Goal: Task Accomplishment & Management: Use online tool/utility

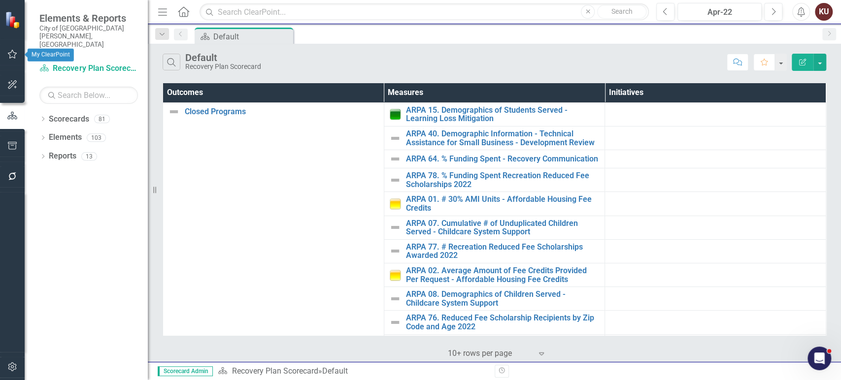
click at [13, 55] on icon "button" at bounding box center [12, 54] width 10 height 8
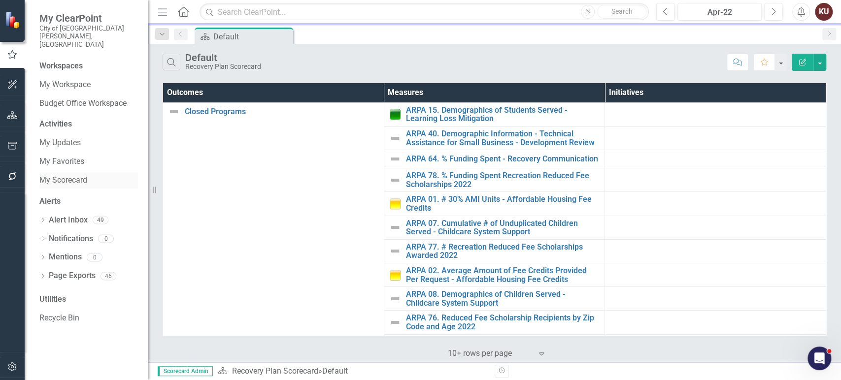
click at [74, 175] on link "My Scorecard" at bounding box center [88, 180] width 99 height 11
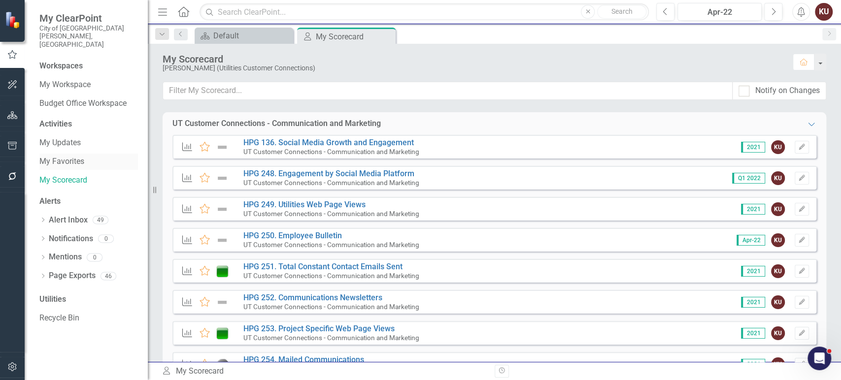
click at [71, 156] on link "My Favorites" at bounding box center [88, 161] width 99 height 11
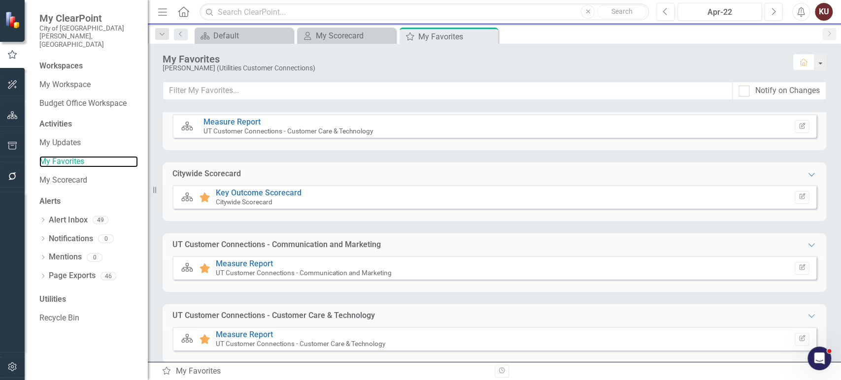
scroll to position [21, 0]
click at [240, 333] on link "Measure Report" at bounding box center [244, 334] width 57 height 9
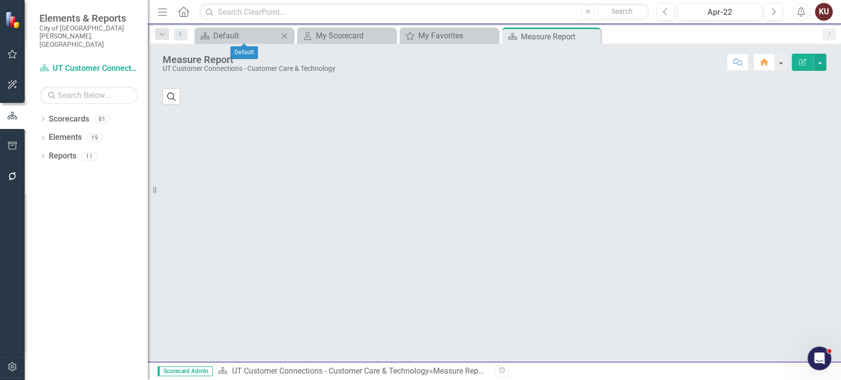
click at [284, 39] on icon "Close" at bounding box center [284, 36] width 10 height 8
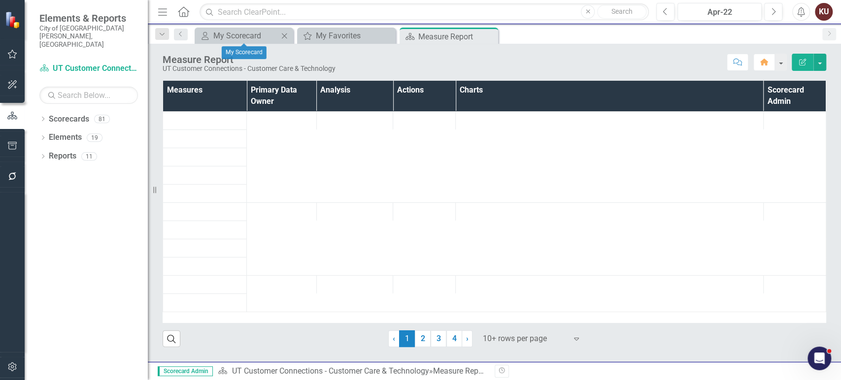
click at [284, 38] on icon "Close" at bounding box center [284, 36] width 10 height 8
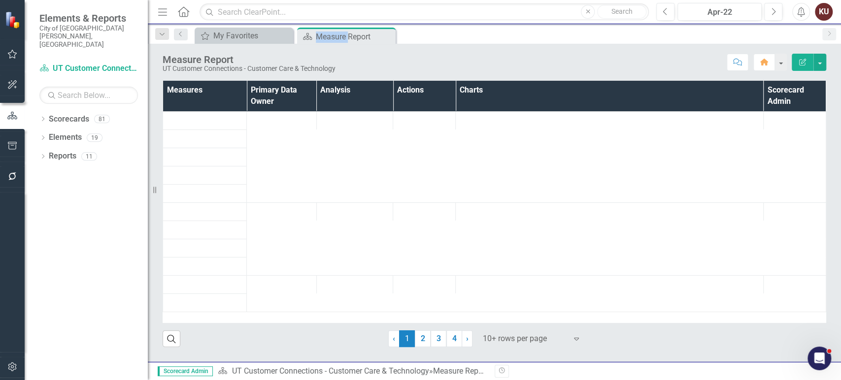
click at [0, 0] on icon "Close" at bounding box center [0, 0] width 0 height 0
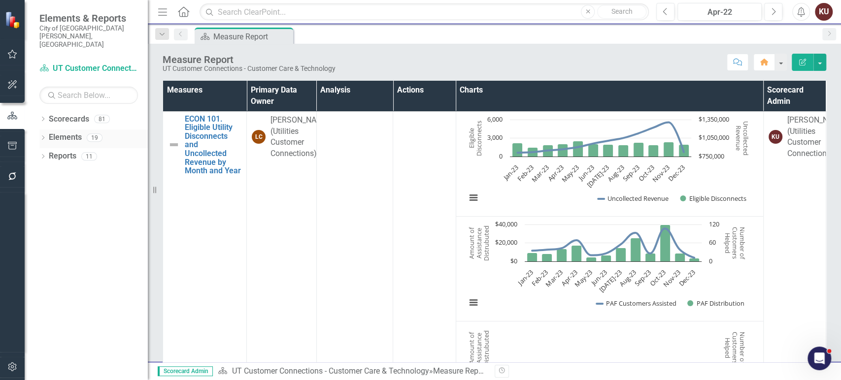
click at [46, 130] on div "Dropdown Elements 19" at bounding box center [93, 139] width 108 height 19
click at [41, 136] on icon "Dropdown" at bounding box center [42, 138] width 7 height 5
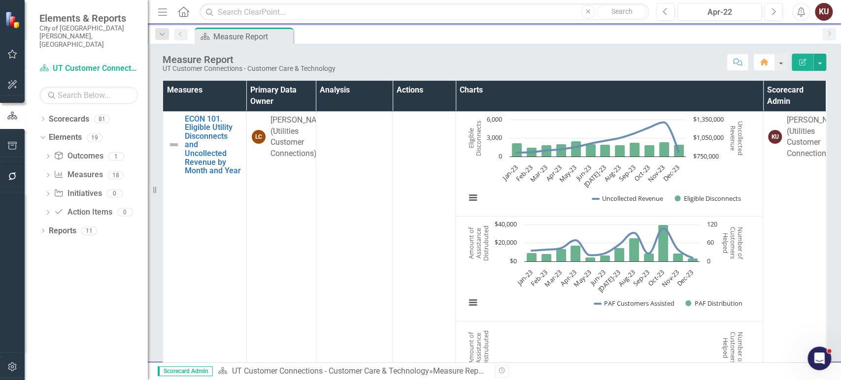
click at [44, 173] on icon "Dropdown" at bounding box center [47, 175] width 7 height 5
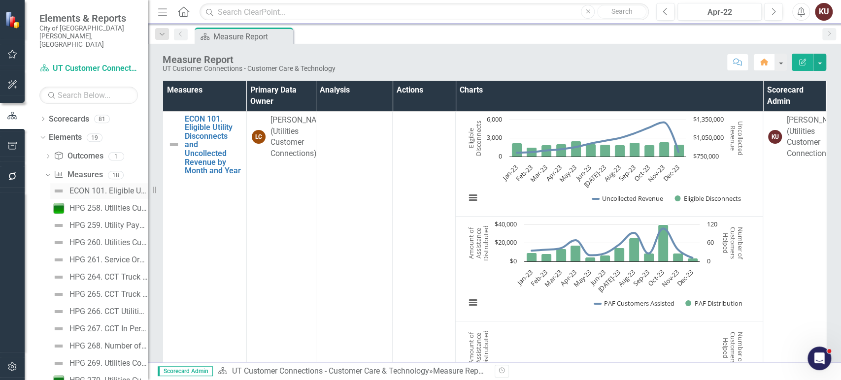
click at [103, 187] on div "ECON 101. Eligible Utility Disconnects and Uncollected Revenue by Month and Year" at bounding box center [108, 191] width 78 height 9
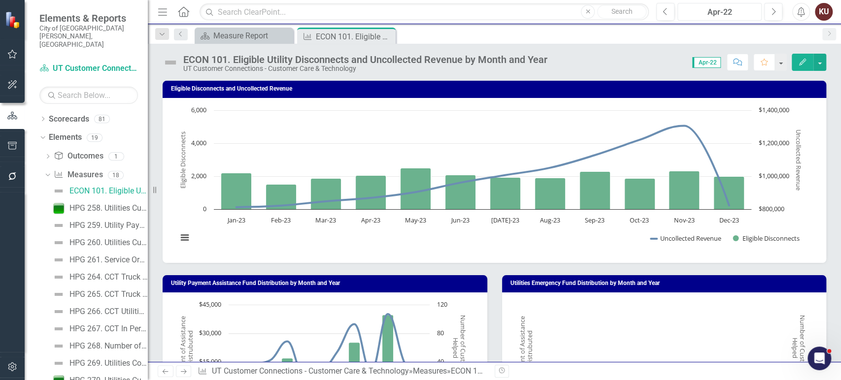
click at [721, 14] on div "Apr-22" at bounding box center [719, 12] width 77 height 12
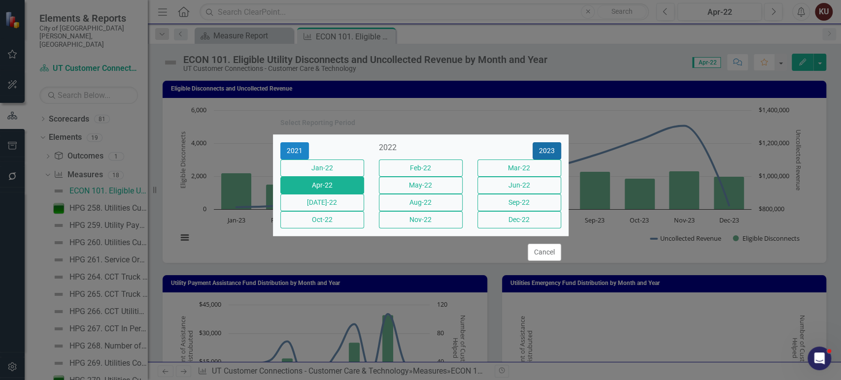
click at [548, 142] on button "2023" at bounding box center [547, 150] width 29 height 17
click at [548, 142] on button "2024" at bounding box center [547, 150] width 29 height 17
click at [548, 142] on button "2025" at bounding box center [547, 150] width 29 height 17
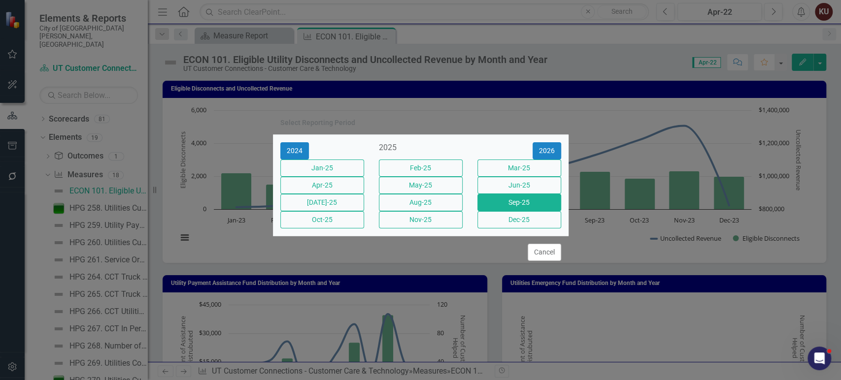
click at [539, 208] on button "Sep-25" at bounding box center [520, 202] width 84 height 17
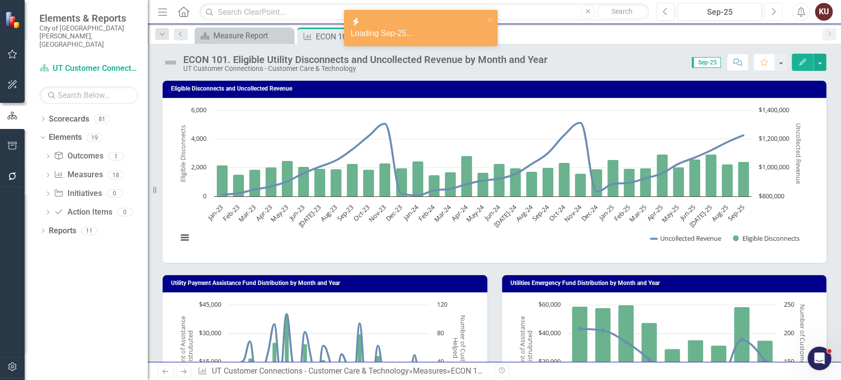
click at [772, 17] on button "Next" at bounding box center [773, 12] width 18 height 18
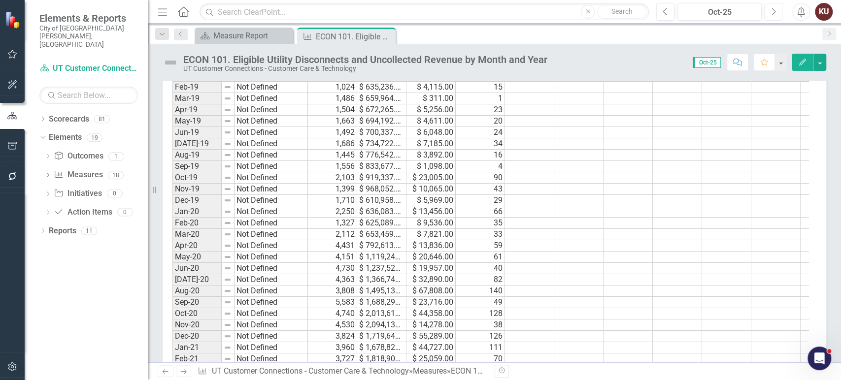
scroll to position [1680, 0]
click at [741, 140] on td at bounding box center [726, 145] width 49 height 11
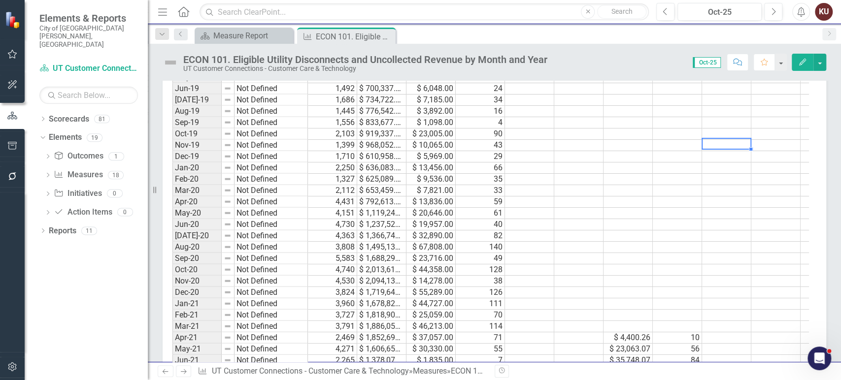
click at [639, 62] on div "Score: 0.00 Oct-25 Completed Comment Favorite Edit" at bounding box center [689, 62] width 274 height 17
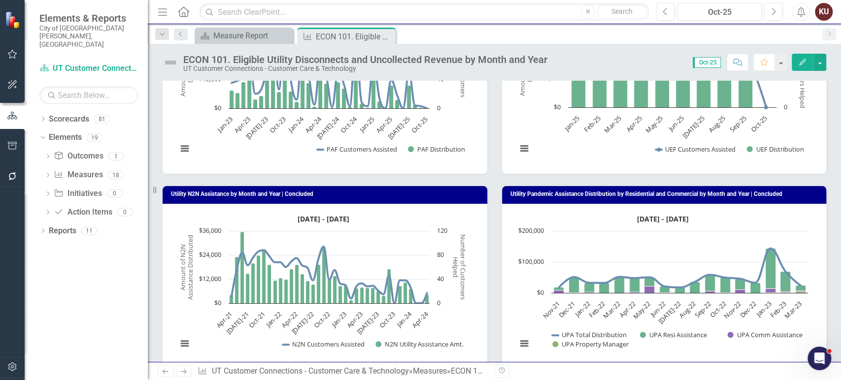
scroll to position [284, 0]
click at [49, 173] on icon "Dropdown" at bounding box center [47, 175] width 7 height 5
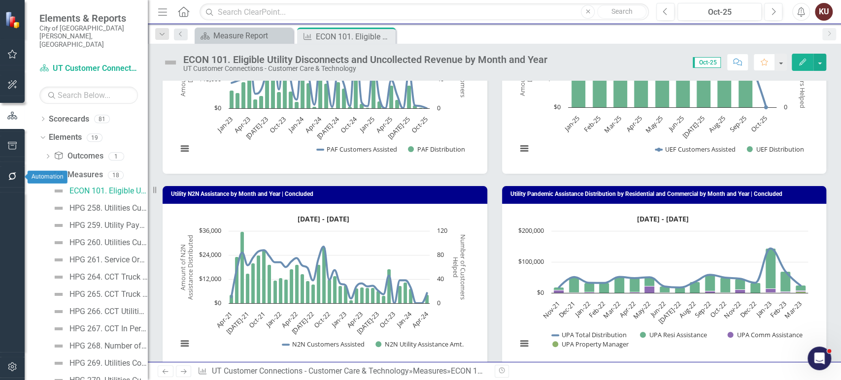
click at [12, 172] on icon "button" at bounding box center [12, 176] width 8 height 8
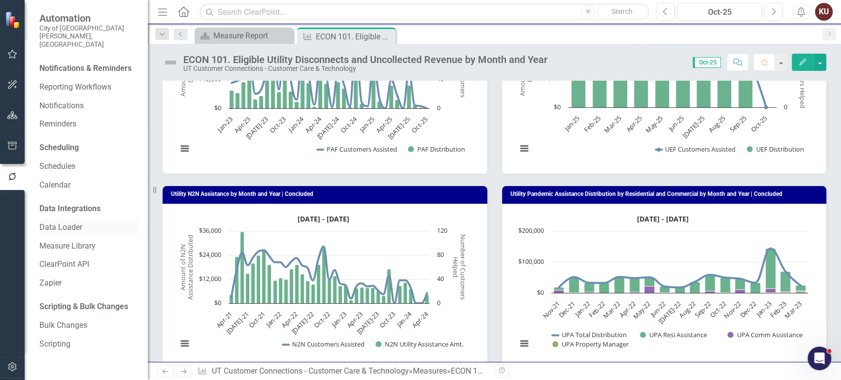
click at [79, 222] on link "Data Loader" at bounding box center [88, 227] width 99 height 11
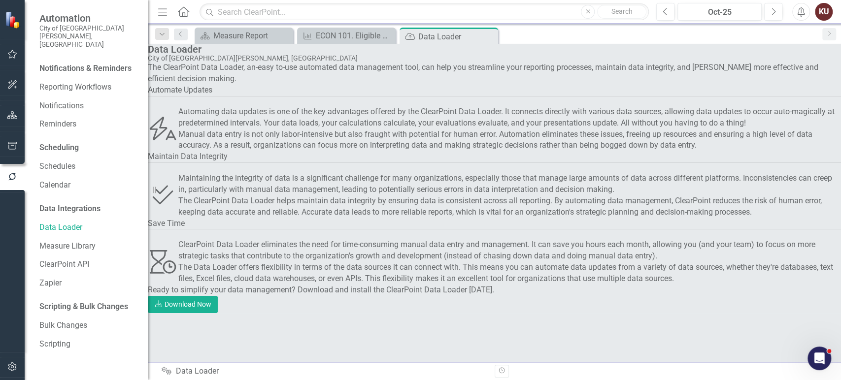
click at [675, 42] on div "Scorecard Measure Report Close Measure ECON 101. Eligible Utility Disconnects a…" at bounding box center [505, 36] width 625 height 16
click at [218, 313] on link "Download Download Now" at bounding box center [183, 304] width 70 height 17
click at [572, 85] on div "Automate Updates" at bounding box center [494, 91] width 693 height 12
click at [603, 106] on div "Automating data updates is one of the key advantages offered by the ClearPoint …" at bounding box center [509, 117] width 663 height 23
